Goal: Transaction & Acquisition: Purchase product/service

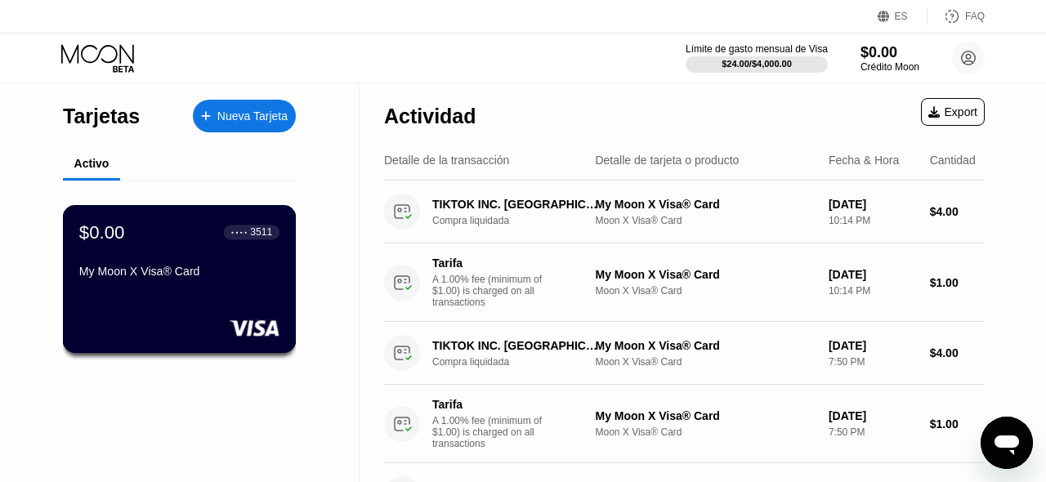
click at [219, 280] on div "My Moon X Visa® Card" at bounding box center [179, 275] width 200 height 20
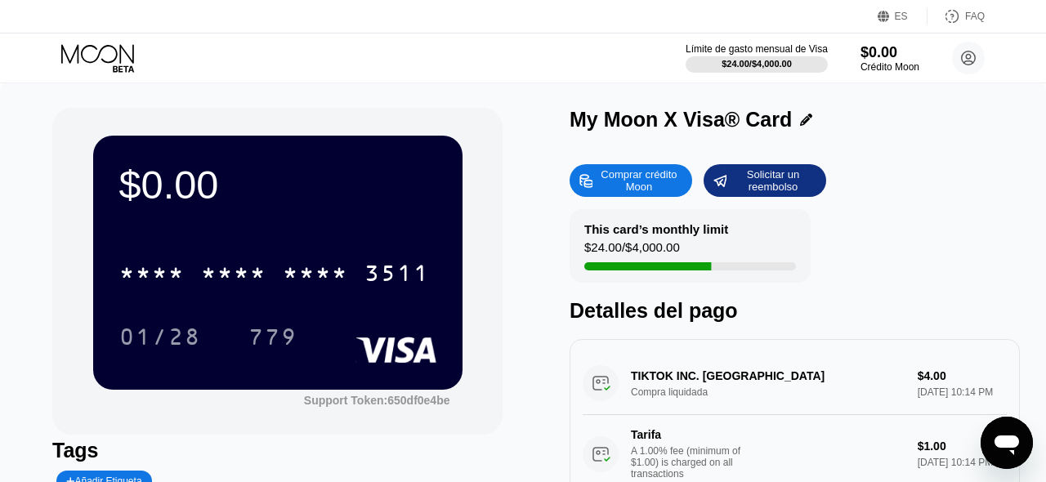
click at [649, 183] on div "Comprar crédito Moon" at bounding box center [639, 181] width 90 height 26
type input "0"
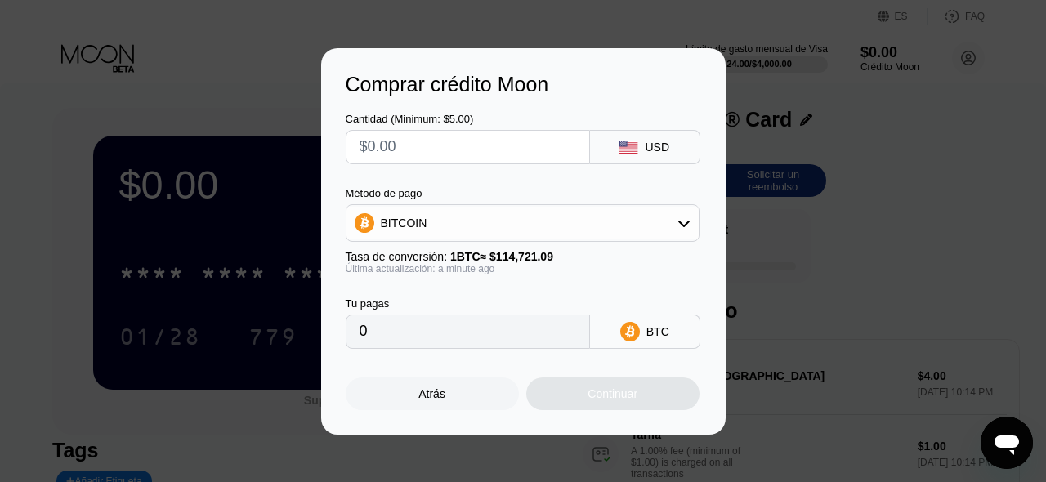
click at [404, 143] on input "text" at bounding box center [468, 147] width 217 height 33
type input "$5"
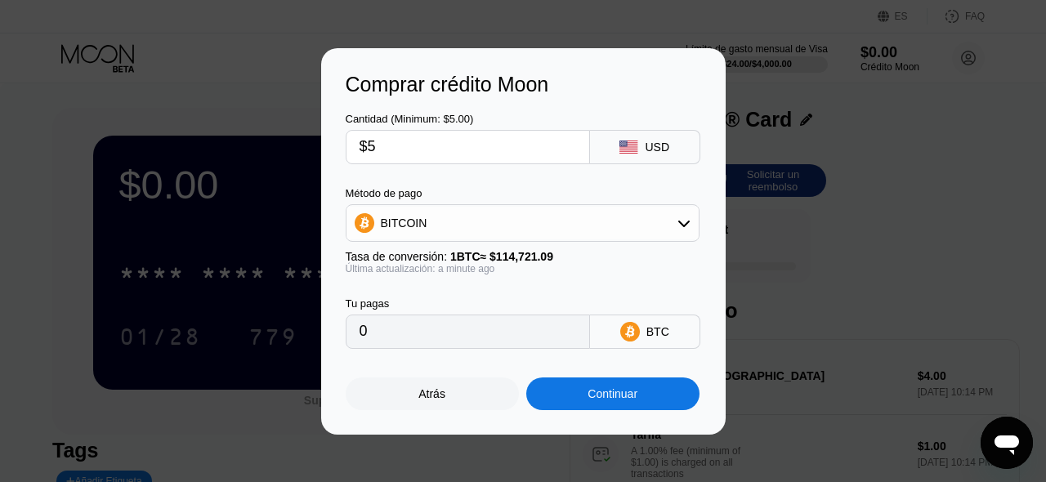
type input "0.00004359"
type input "$5"
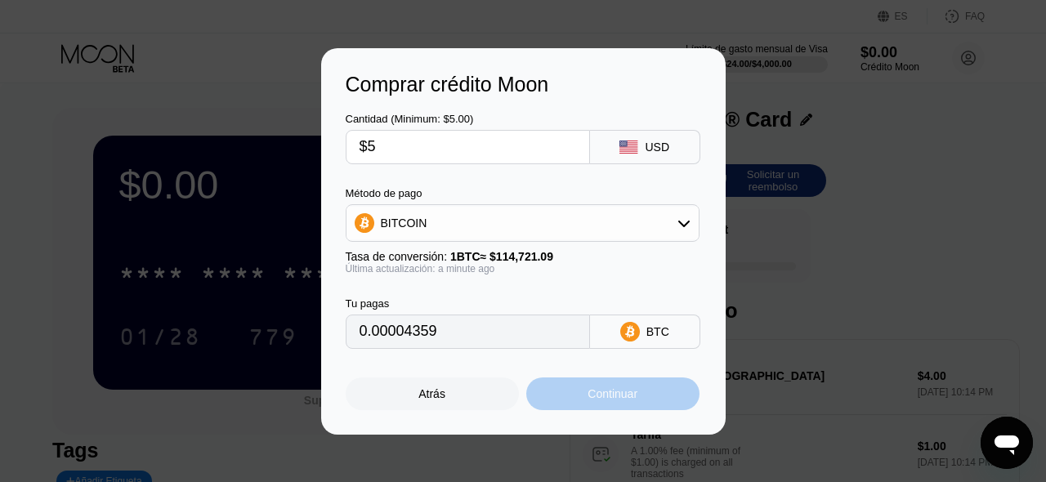
click at [613, 395] on div "Continuar" at bounding box center [613, 393] width 50 height 13
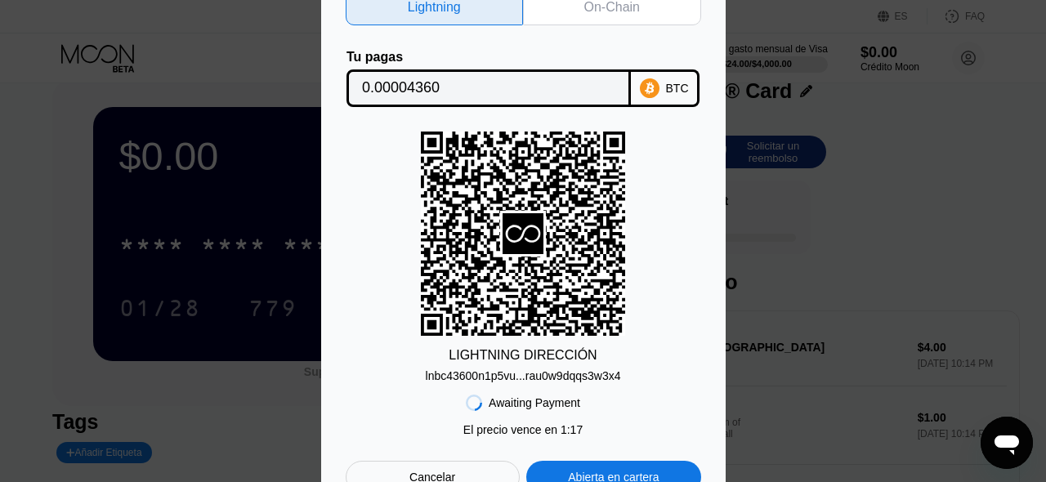
scroll to position [31, 0]
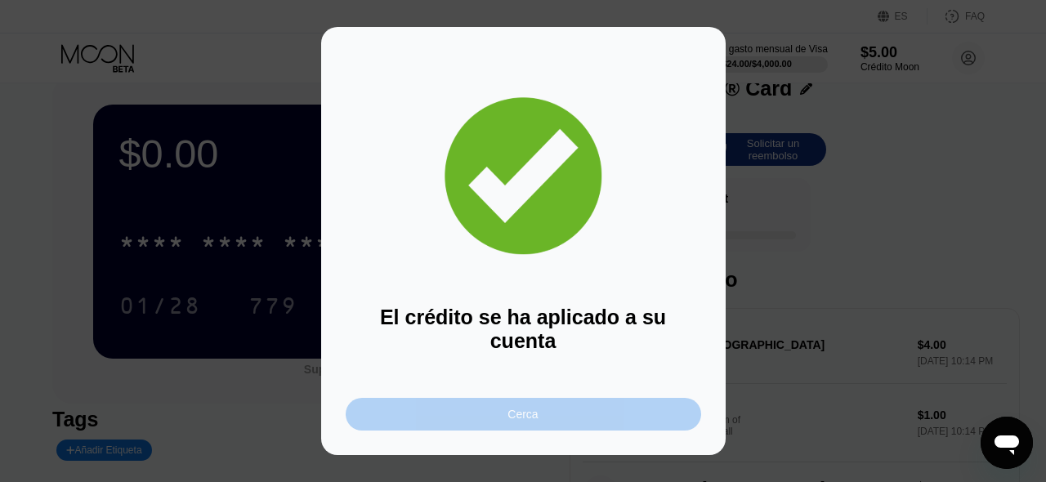
click at [555, 401] on div "Cerca" at bounding box center [523, 414] width 355 height 33
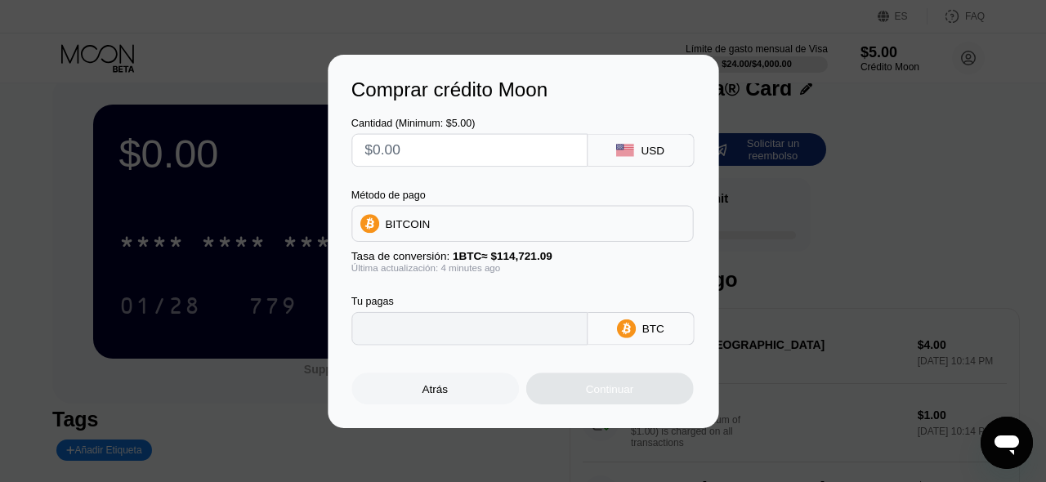
type input "0"
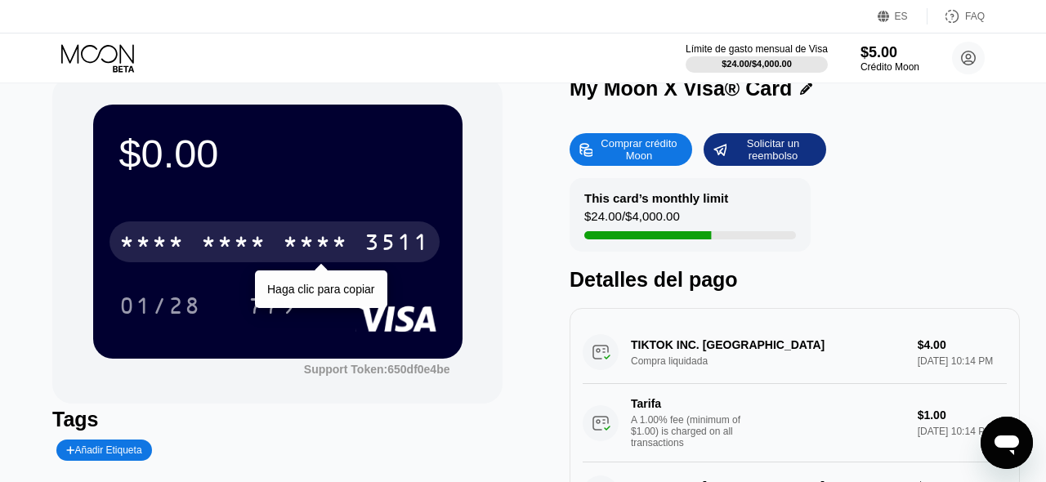
click at [311, 246] on div "* * * *" at bounding box center [315, 244] width 65 height 26
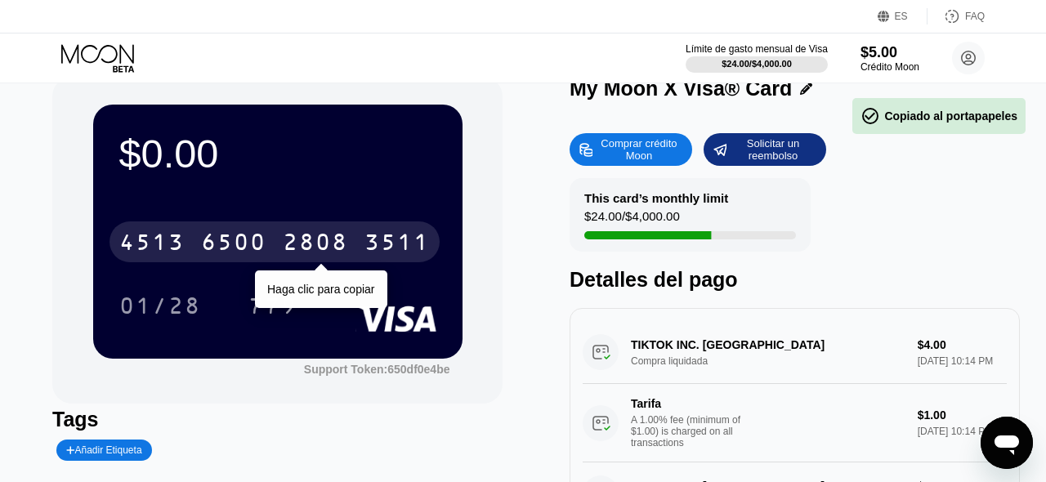
click at [311, 246] on div "2808" at bounding box center [315, 244] width 65 height 26
